Goal: Check status: Check status

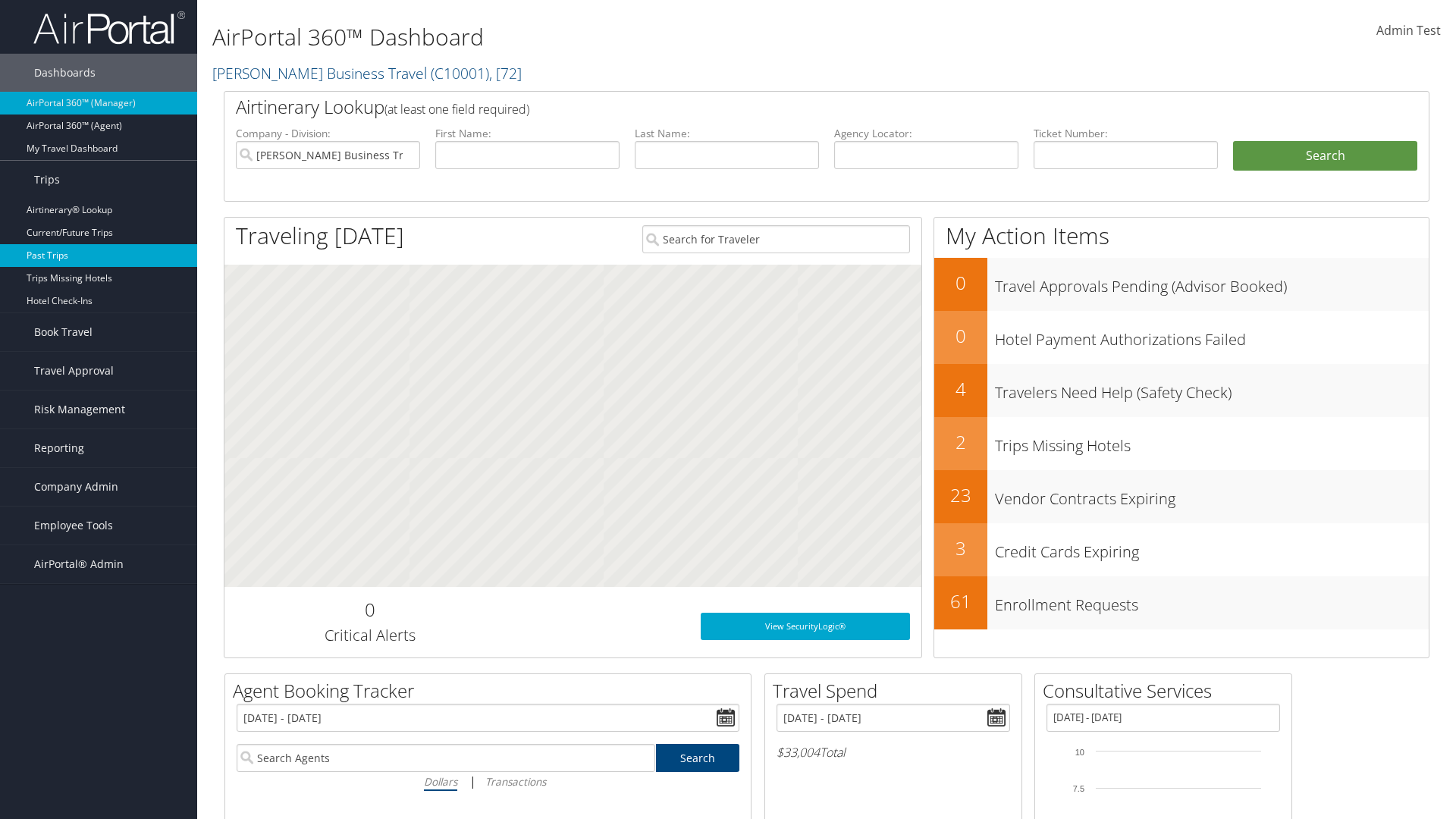
click at [99, 256] on link "Past Trips" at bounding box center [99, 256] width 197 height 23
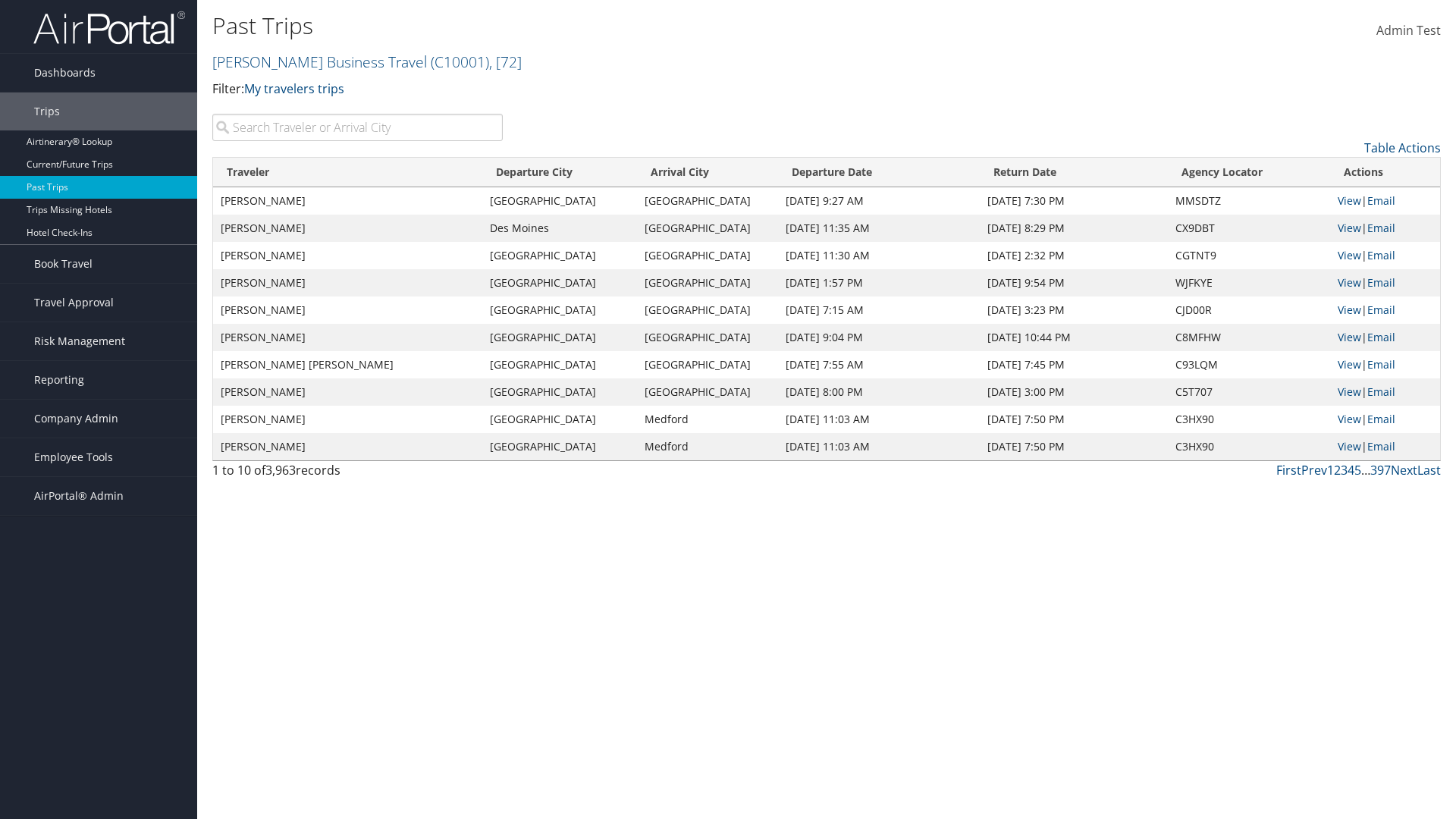
click at [357, 127] on input "search" at bounding box center [357, 127] width 290 height 27
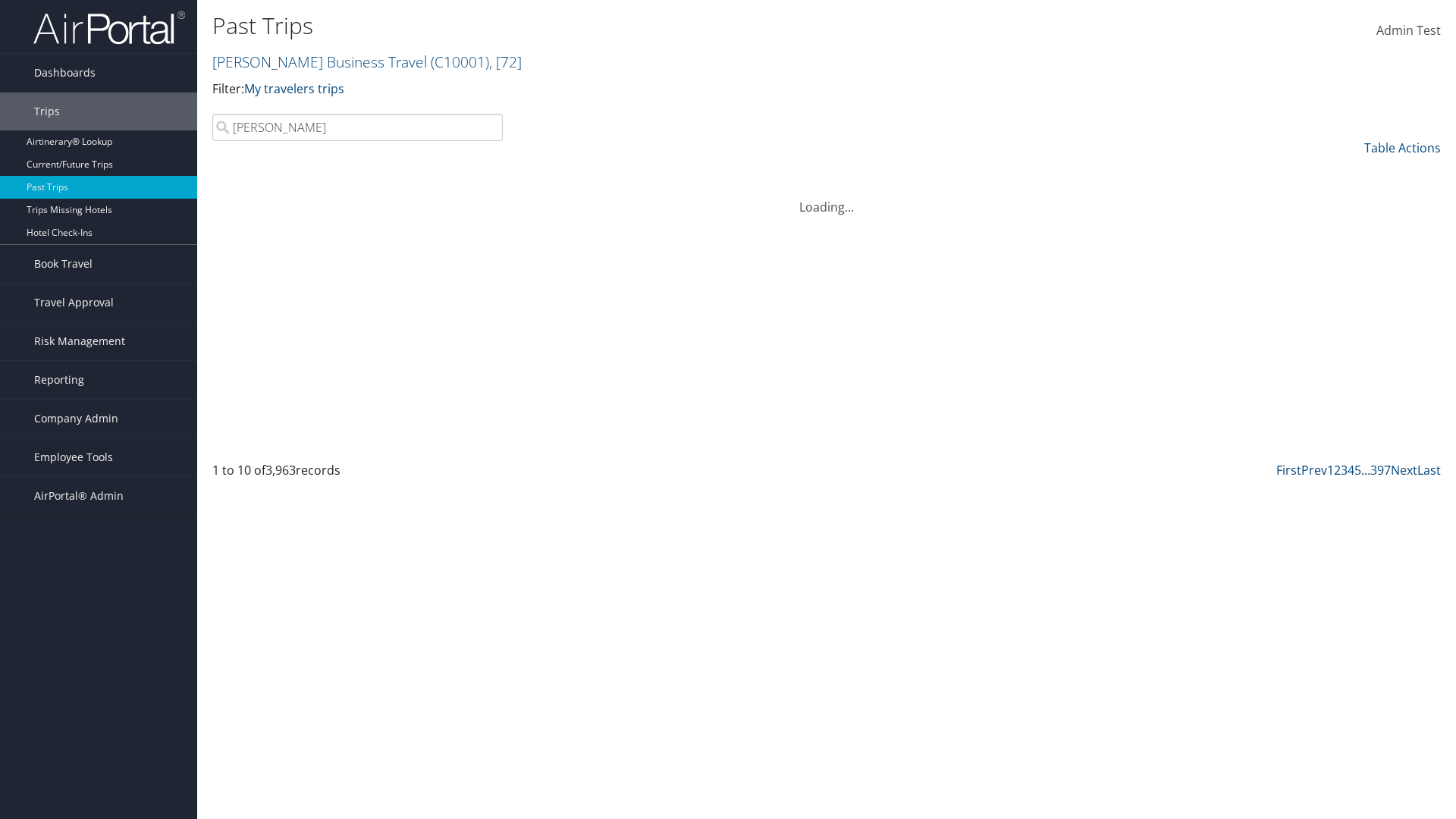
type input "Kathleen"
click at [357, 127] on input "search" at bounding box center [357, 127] width 290 height 27
type input "Grand Rapids"
